Goal: Transaction & Acquisition: Purchase product/service

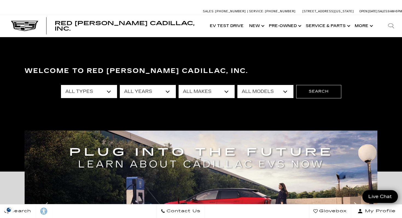
click at [110, 89] on select "All Types New Used Certified Used Demo" at bounding box center [89, 91] width 56 height 13
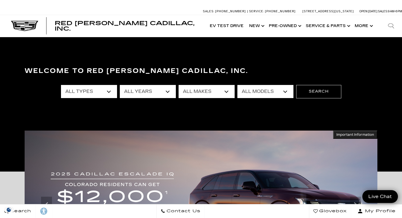
select select "Used"
click at [165, 91] on select "All Years 2025 2024 2023 2022 2021 2020 2019 2018 2017 2016 2014 2013 2011 2008" at bounding box center [148, 91] width 56 height 13
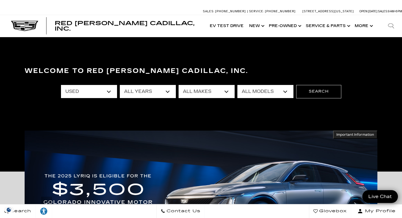
click at [228, 93] on select "All Makes Audi BMW Buick Cadillac Chevrolet Dodge Ford Honda Jeep Land Rover Le…" at bounding box center [207, 91] width 56 height 13
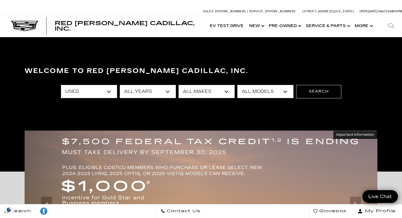
select select "Volvo"
click at [286, 91] on select "All Models XC90 Recharge Plug-In Hyb" at bounding box center [265, 91] width 56 height 13
select select "XC90 Recharge Plug-In Hyb"
click at [318, 92] on button "Search" at bounding box center [318, 91] width 45 height 13
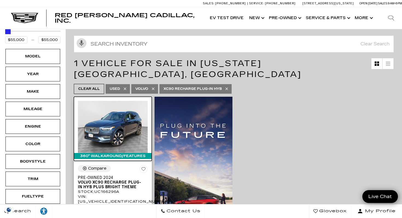
click at [103, 109] on img at bounding box center [113, 127] width 70 height 52
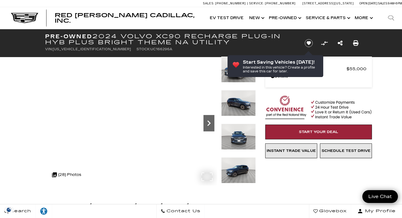
click at [209, 122] on icon "Next" at bounding box center [208, 123] width 3 height 5
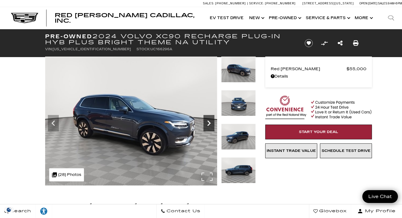
click at [209, 122] on icon "Next" at bounding box center [208, 123] width 3 height 5
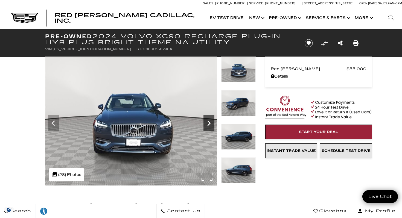
click at [209, 122] on icon "Next" at bounding box center [208, 123] width 3 height 5
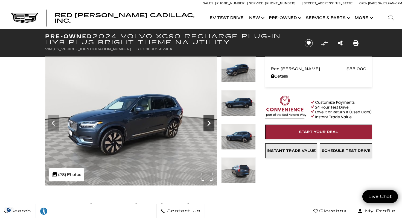
click at [209, 122] on icon "Next" at bounding box center [208, 123] width 3 height 5
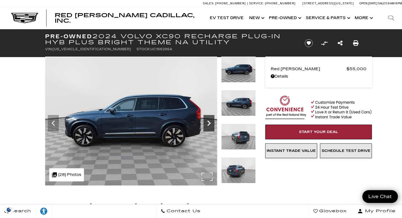
click at [209, 122] on icon "Next" at bounding box center [208, 123] width 3 height 5
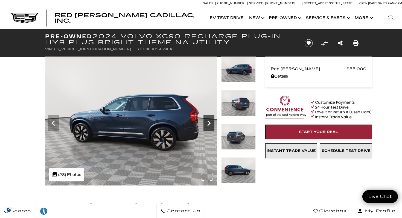
click at [209, 122] on icon "Next" at bounding box center [208, 123] width 3 height 5
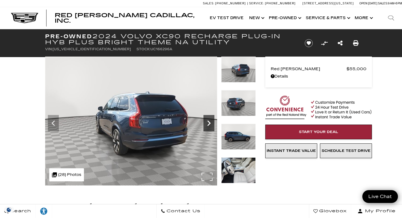
click at [209, 122] on icon "Next" at bounding box center [208, 123] width 3 height 5
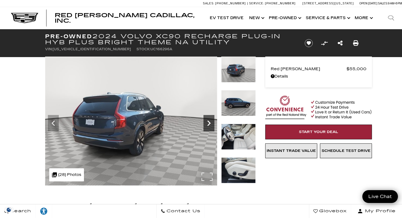
click at [209, 122] on icon "Next" at bounding box center [208, 123] width 3 height 5
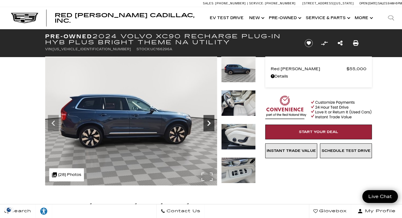
click at [209, 122] on icon "Next" at bounding box center [208, 123] width 3 height 5
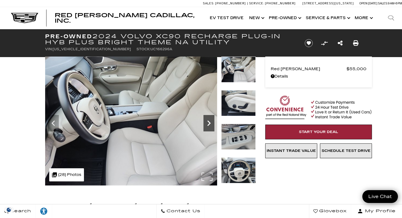
click at [209, 122] on icon "Next" at bounding box center [208, 123] width 3 height 5
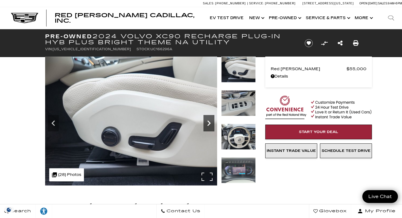
click at [209, 122] on icon "Next" at bounding box center [208, 123] width 3 height 5
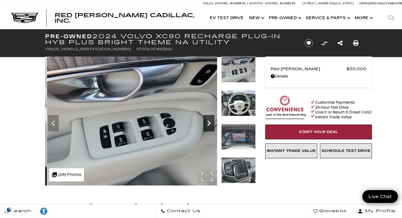
click at [211, 115] on div "Next" at bounding box center [208, 123] width 11 height 16
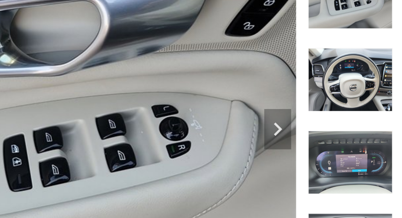
click at [155, 116] on img at bounding box center [130, 121] width 172 height 129
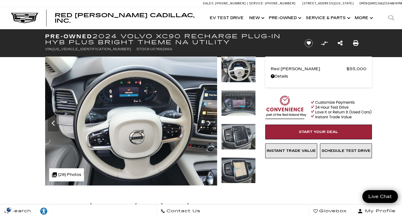
click at [161, 108] on img at bounding box center [131, 121] width 172 height 129
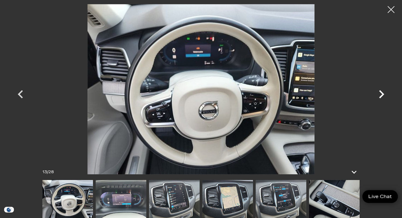
click at [378, 94] on icon "Next" at bounding box center [381, 94] width 16 height 16
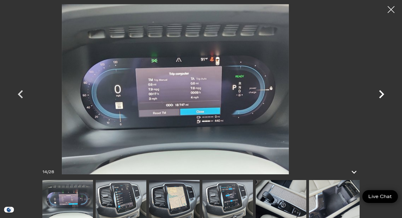
click at [355, 113] on div at bounding box center [201, 89] width 383 height 170
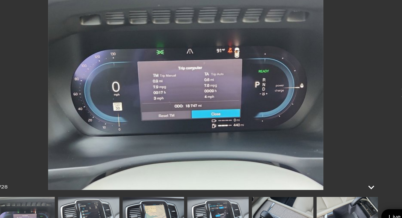
click at [348, 84] on img at bounding box center [201, 89] width 328 height 170
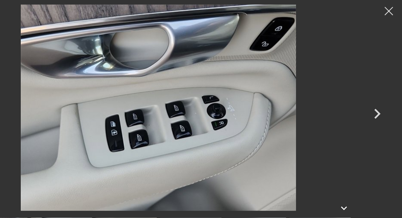
scroll to position [22, 0]
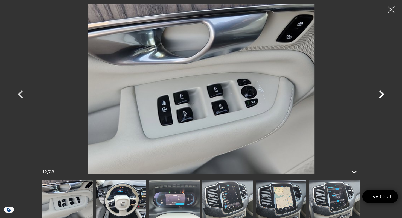
click at [377, 92] on icon "Next" at bounding box center [381, 94] width 16 height 16
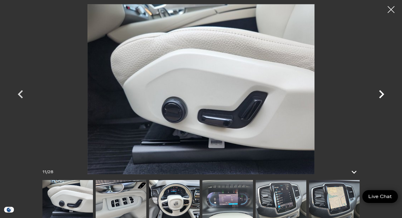
click at [381, 92] on icon "Next" at bounding box center [381, 94] width 5 height 8
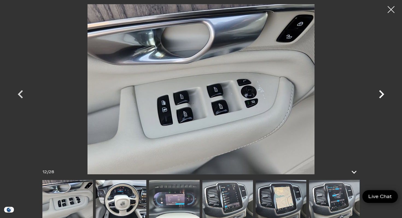
click at [381, 93] on icon "Next" at bounding box center [381, 94] width 5 height 8
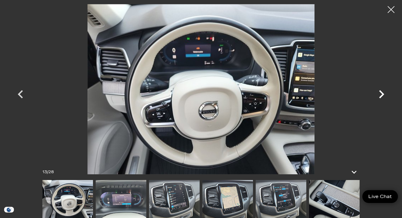
click at [382, 93] on icon "Next" at bounding box center [381, 94] width 5 height 8
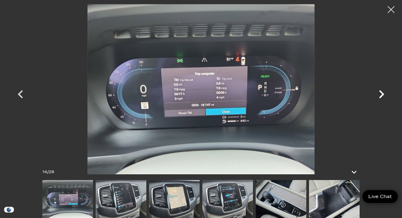
click at [382, 93] on icon "Next" at bounding box center [381, 94] width 5 height 8
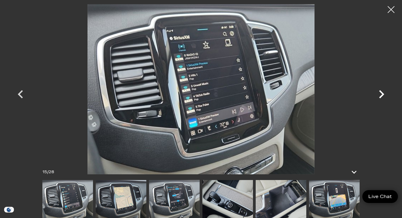
click at [382, 93] on icon "Next" at bounding box center [381, 94] width 5 height 8
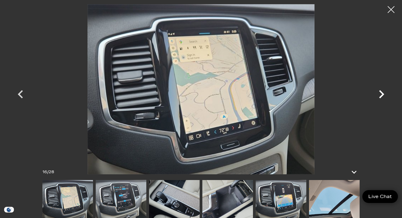
click at [382, 93] on icon "Next" at bounding box center [381, 94] width 5 height 8
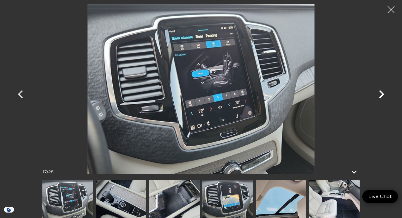
click at [382, 93] on icon "Next" at bounding box center [381, 94] width 5 height 8
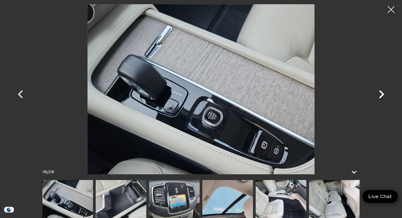
click at [382, 93] on icon "Next" at bounding box center [381, 94] width 5 height 8
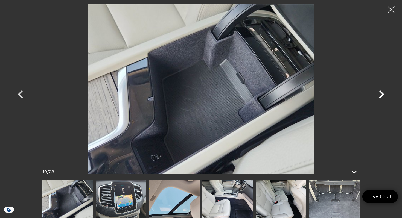
click at [382, 93] on icon "Next" at bounding box center [381, 94] width 5 height 8
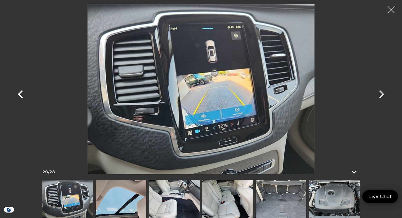
click at [22, 89] on icon "Previous" at bounding box center [20, 94] width 16 height 16
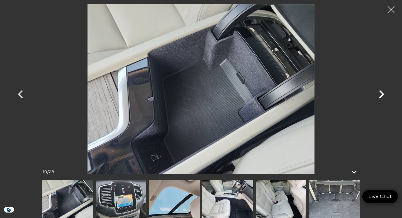
click at [383, 93] on icon "Next" at bounding box center [381, 94] width 5 height 8
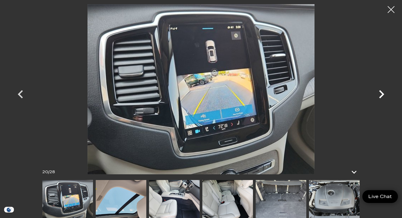
click at [383, 93] on icon "Next" at bounding box center [381, 94] width 5 height 8
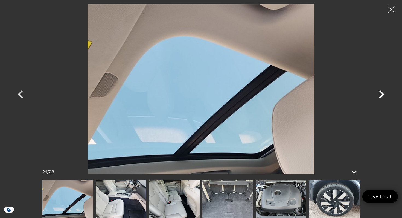
click at [383, 93] on icon "Next" at bounding box center [381, 94] width 5 height 8
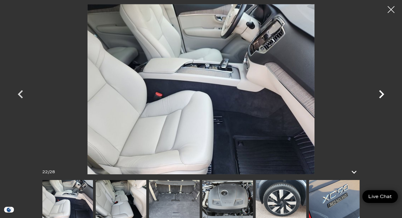
click at [383, 93] on icon "Next" at bounding box center [381, 94] width 5 height 8
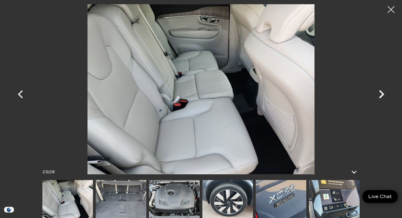
click at [383, 93] on icon "Next" at bounding box center [381, 94] width 5 height 8
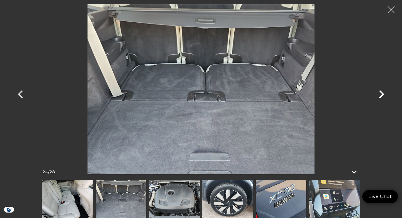
click at [383, 93] on icon "Next" at bounding box center [381, 94] width 5 height 8
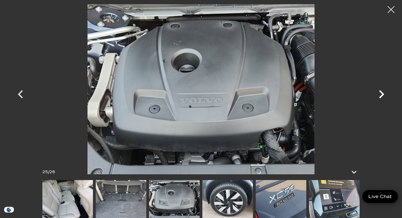
click at [383, 93] on icon "Next" at bounding box center [381, 94] width 5 height 8
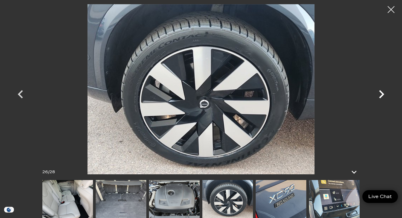
click at [383, 93] on icon "Next" at bounding box center [381, 94] width 5 height 8
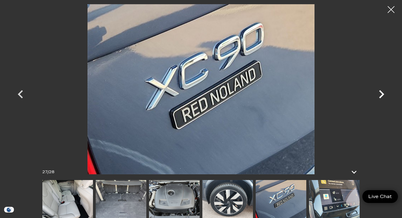
click at [383, 93] on icon "Next" at bounding box center [381, 94] width 5 height 8
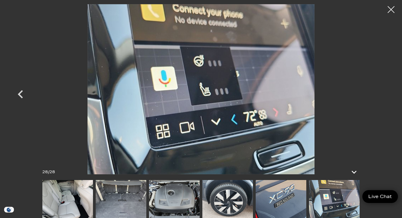
click at [383, 93] on div at bounding box center [201, 89] width 383 height 170
click at [387, 8] on div at bounding box center [391, 9] width 14 height 14
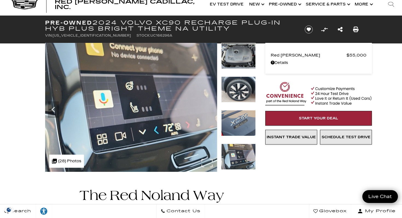
scroll to position [0, 0]
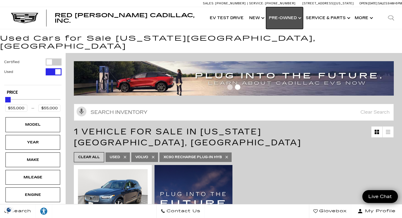
click at [284, 19] on link "Show Pre-Owned" at bounding box center [284, 18] width 37 height 22
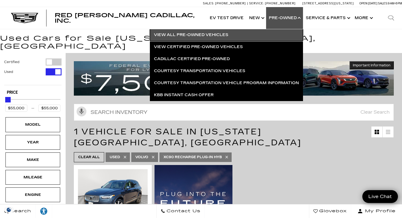
click at [225, 34] on link "View All Pre-Owned Vehicles" at bounding box center [226, 35] width 153 height 12
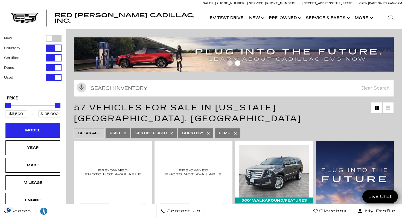
click at [37, 129] on div "Model" at bounding box center [32, 130] width 27 height 6
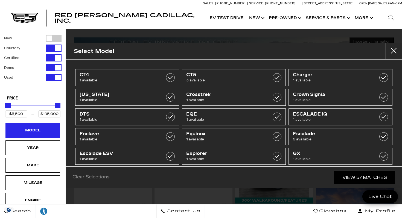
click at [37, 129] on div "Model" at bounding box center [32, 130] width 27 height 6
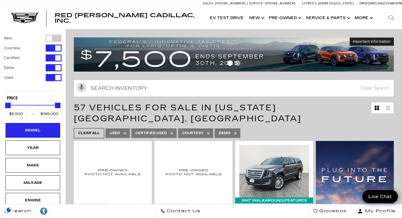
click at [37, 129] on div "Model" at bounding box center [32, 130] width 27 height 6
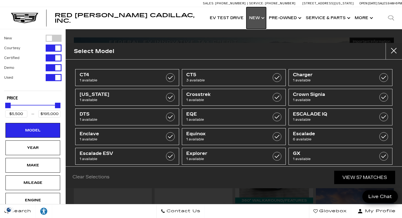
click at [256, 19] on link "Show New" at bounding box center [256, 18] width 20 height 22
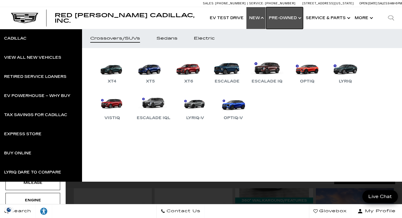
click at [290, 17] on link "Show Pre-Owned" at bounding box center [284, 18] width 37 height 22
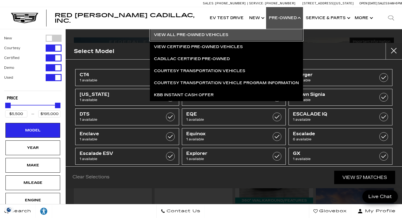
click at [197, 34] on link "View All Pre-Owned Vehicles" at bounding box center [226, 35] width 153 height 12
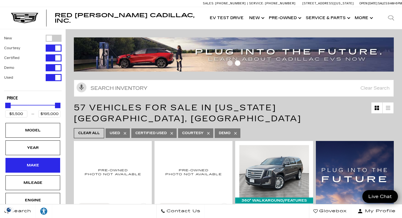
click at [35, 159] on div "Make" at bounding box center [32, 165] width 55 height 15
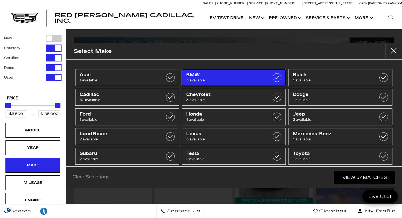
click at [200, 77] on span "BMW" at bounding box center [226, 74] width 81 height 5
type input "$32,500"
type input "$85,639"
checkbox input "true"
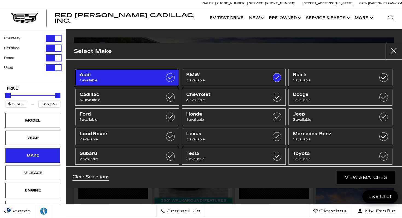
click at [114, 76] on span "Audi" at bounding box center [120, 74] width 81 height 5
type input "$19,189"
checkbox input "true"
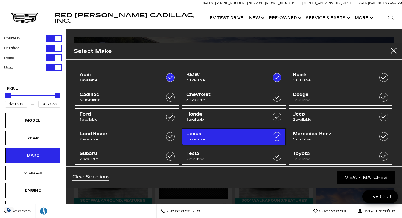
click at [206, 140] on span "3 available" at bounding box center [226, 139] width 81 height 5
checkbox input "true"
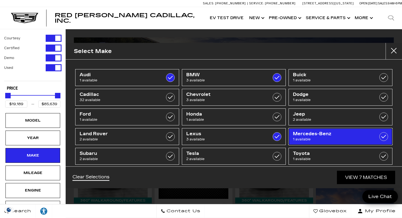
click at [298, 134] on span "Mercedes-Benz" at bounding box center [333, 133] width 81 height 5
checkbox input "true"
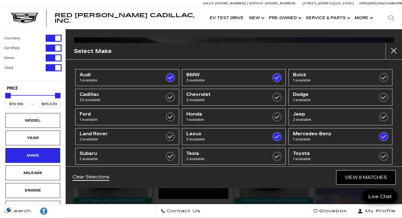
click at [380, 180] on link "View 8 Matches" at bounding box center [366, 177] width 59 height 13
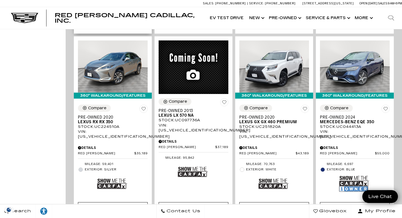
scroll to position [309, 0]
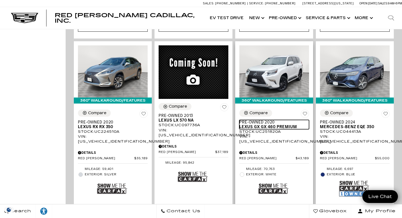
click at [268, 125] on span "Lexus GX GX 460 Premium" at bounding box center [272, 127] width 66 height 5
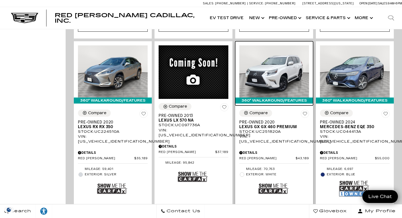
click at [261, 61] on img at bounding box center [274, 71] width 70 height 52
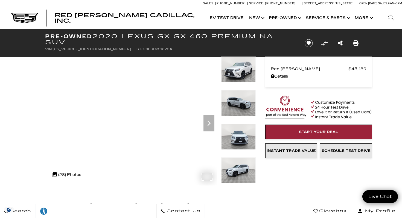
click at [232, 170] on img at bounding box center [238, 171] width 34 height 26
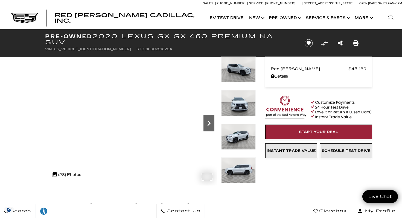
click at [210, 126] on icon "Next" at bounding box center [208, 123] width 11 height 11
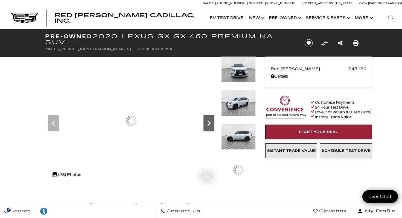
click at [210, 126] on icon "Next" at bounding box center [208, 123] width 11 height 11
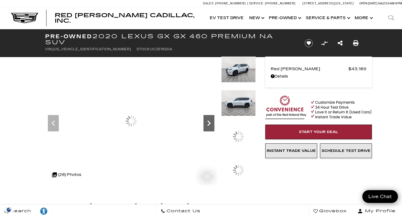
click at [210, 126] on icon "Next" at bounding box center [208, 123] width 11 height 11
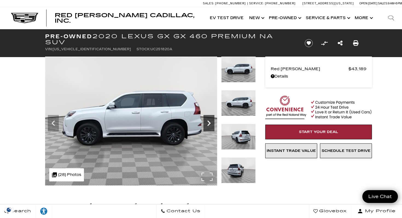
click at [210, 126] on icon "Next" at bounding box center [208, 123] width 11 height 11
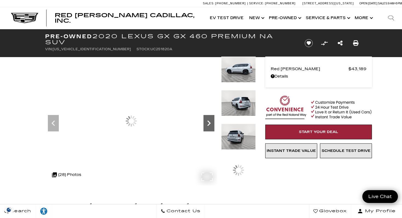
click at [210, 126] on icon "Next" at bounding box center [208, 123] width 11 height 11
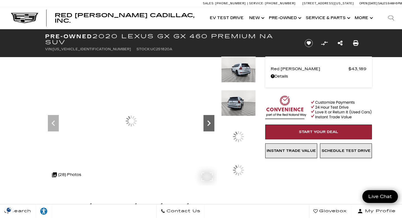
click at [210, 126] on icon "Next" at bounding box center [208, 123] width 11 height 11
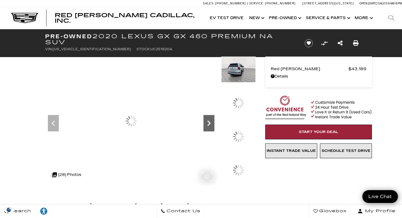
click at [210, 126] on icon "Next" at bounding box center [208, 123] width 11 height 11
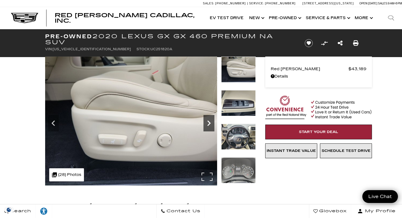
click at [208, 123] on icon "Next" at bounding box center [208, 123] width 11 height 11
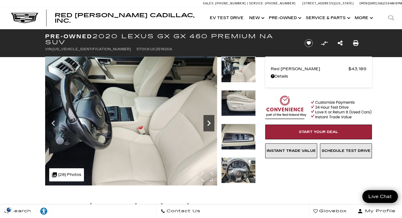
click at [208, 123] on icon "Next" at bounding box center [208, 123] width 11 height 11
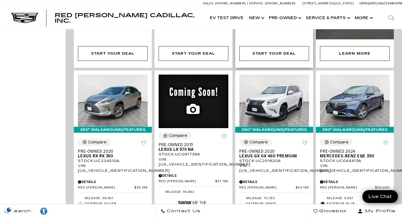
scroll to position [281, 0]
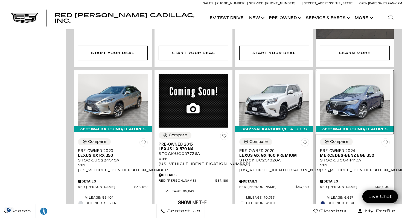
click at [348, 95] on img at bounding box center [355, 100] width 70 height 52
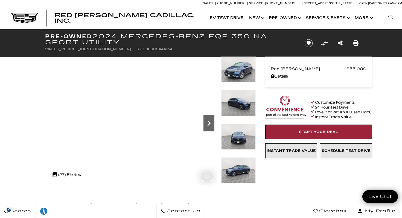
click at [208, 121] on icon "Next" at bounding box center [208, 123] width 3 height 5
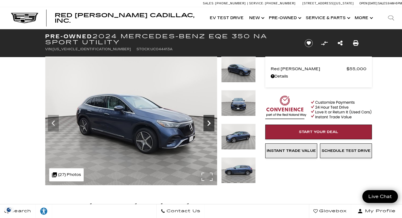
click at [206, 121] on icon "Next" at bounding box center [208, 123] width 11 height 11
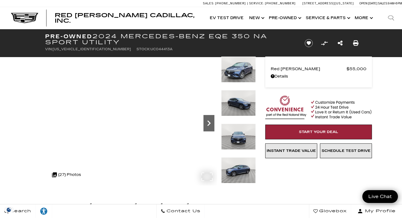
click at [206, 121] on icon "Next" at bounding box center [208, 123] width 11 height 11
click at [210, 121] on icon "Next" at bounding box center [208, 123] width 11 height 11
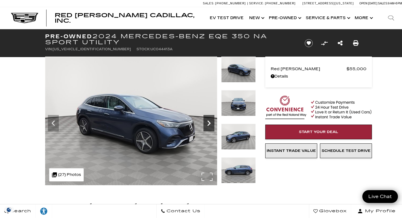
click at [210, 121] on icon "Next" at bounding box center [208, 123] width 11 height 11
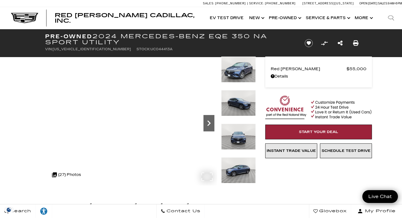
click at [211, 121] on icon "Next" at bounding box center [208, 123] width 11 height 11
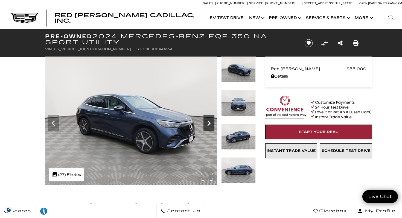
click at [211, 121] on icon "Next" at bounding box center [208, 123] width 11 height 11
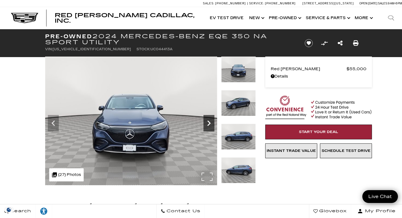
click at [211, 121] on icon "Next" at bounding box center [208, 123] width 11 height 11
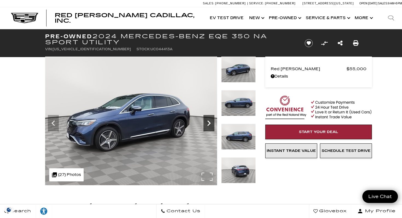
click at [211, 121] on icon "Next" at bounding box center [208, 123] width 11 height 11
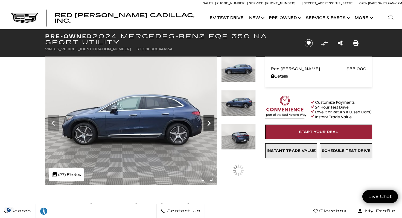
click at [211, 121] on icon "Next" at bounding box center [208, 123] width 11 height 11
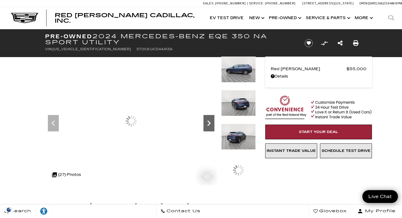
click at [211, 121] on icon "Next" at bounding box center [208, 123] width 11 height 11
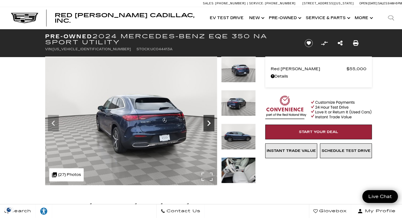
click at [211, 121] on icon "Next" at bounding box center [208, 123] width 11 height 11
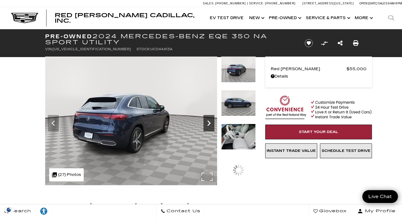
click at [211, 121] on icon "Next" at bounding box center [208, 123] width 11 height 11
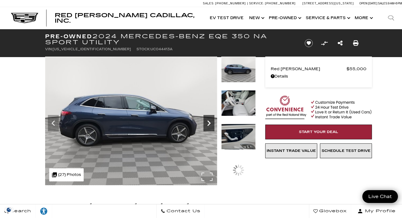
click at [211, 121] on icon "Next" at bounding box center [208, 123] width 11 height 11
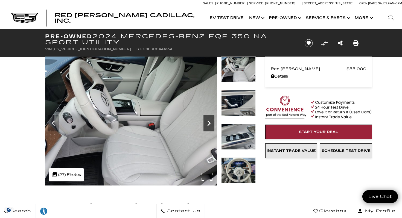
click at [211, 122] on icon "Next" at bounding box center [208, 123] width 11 height 11
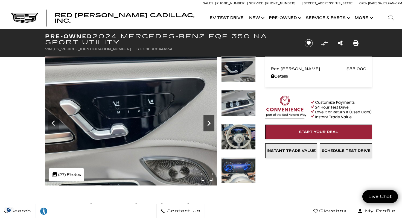
click at [211, 122] on icon "Next" at bounding box center [208, 123] width 11 height 11
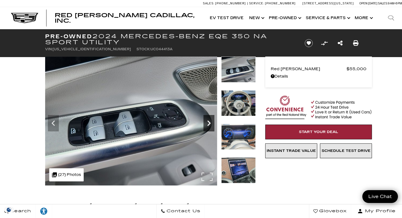
click at [211, 122] on icon "Next" at bounding box center [208, 123] width 11 height 11
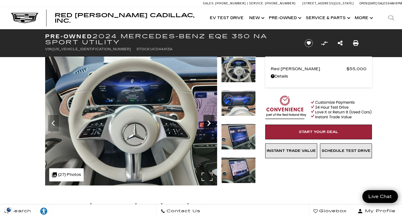
click at [211, 122] on icon "Next" at bounding box center [208, 123] width 11 height 11
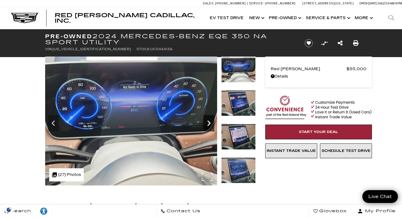
click at [211, 122] on icon "Next" at bounding box center [208, 123] width 11 height 11
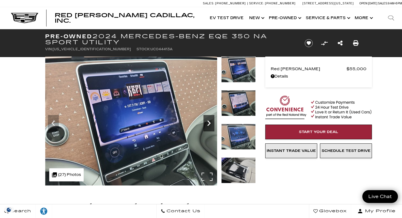
click at [211, 122] on icon "Next" at bounding box center [208, 123] width 11 height 11
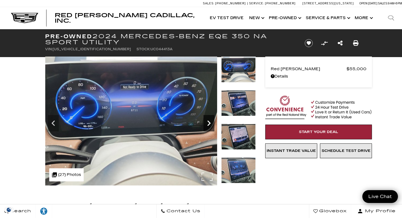
click at [211, 122] on icon "Next" at bounding box center [208, 123] width 11 height 11
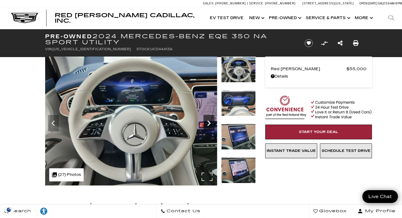
click at [211, 122] on icon "Next" at bounding box center [208, 123] width 11 height 11
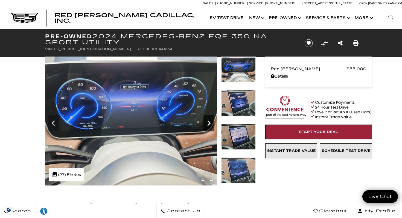
click at [211, 122] on icon "Next" at bounding box center [208, 123] width 11 height 11
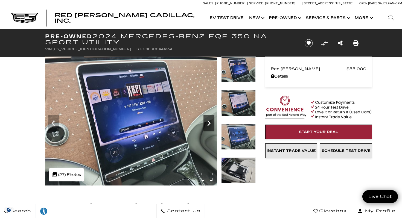
click at [211, 122] on icon "Next" at bounding box center [208, 123] width 11 height 11
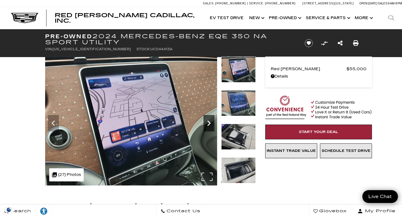
click at [211, 122] on icon "Next" at bounding box center [208, 123] width 11 height 11
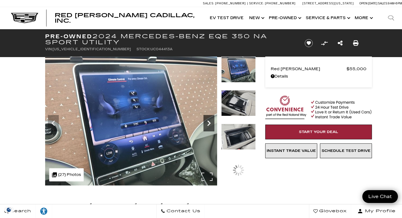
click at [211, 122] on icon "Next" at bounding box center [208, 123] width 11 height 11
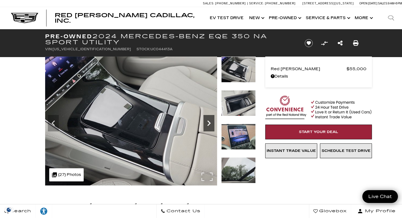
click at [211, 122] on icon "Next" at bounding box center [208, 123] width 11 height 11
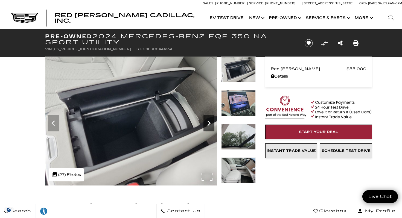
click at [211, 122] on icon "Next" at bounding box center [208, 123] width 11 height 11
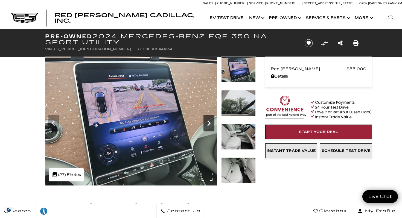
click at [211, 122] on icon "Next" at bounding box center [208, 123] width 11 height 11
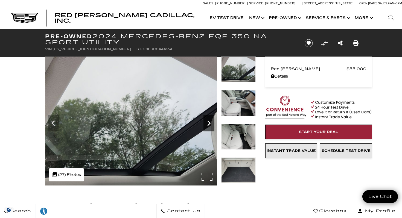
click at [211, 122] on icon "Next" at bounding box center [208, 123] width 11 height 11
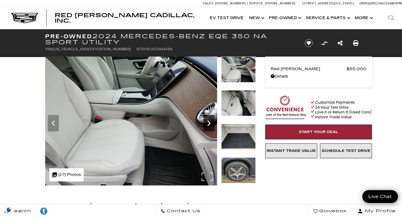
click at [210, 124] on icon "Next" at bounding box center [208, 123] width 3 height 5
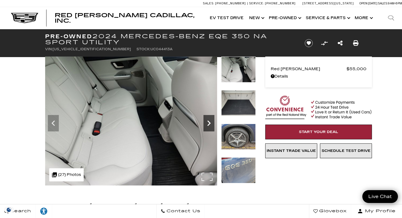
click at [210, 124] on icon "Next" at bounding box center [208, 123] width 3 height 5
